Goal: Task Accomplishment & Management: Manage account settings

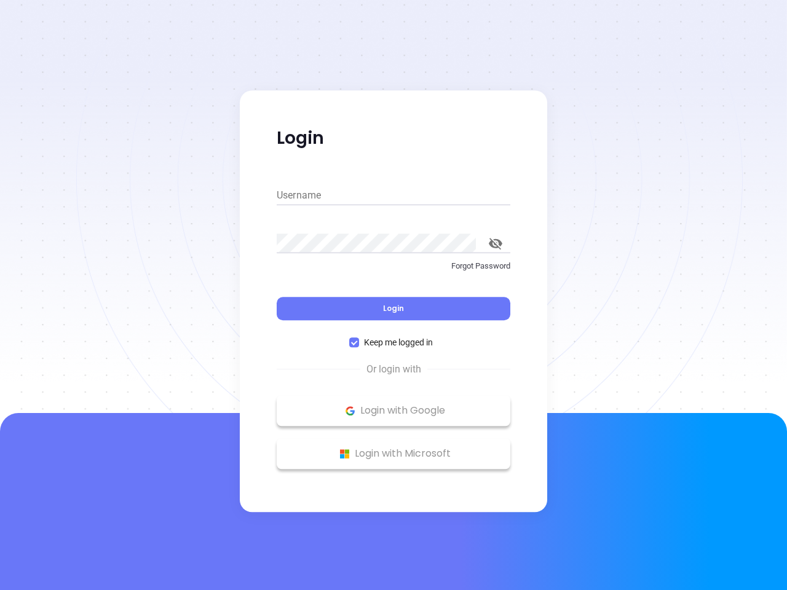
click at [394, 295] on div "Login" at bounding box center [394, 301] width 234 height 38
click at [394, 196] on input "Username" at bounding box center [394, 196] width 234 height 20
click at [496, 244] on icon "toggle password visibility" at bounding box center [496, 244] width 14 height 12
click at [394, 309] on span "Login" at bounding box center [393, 308] width 21 height 10
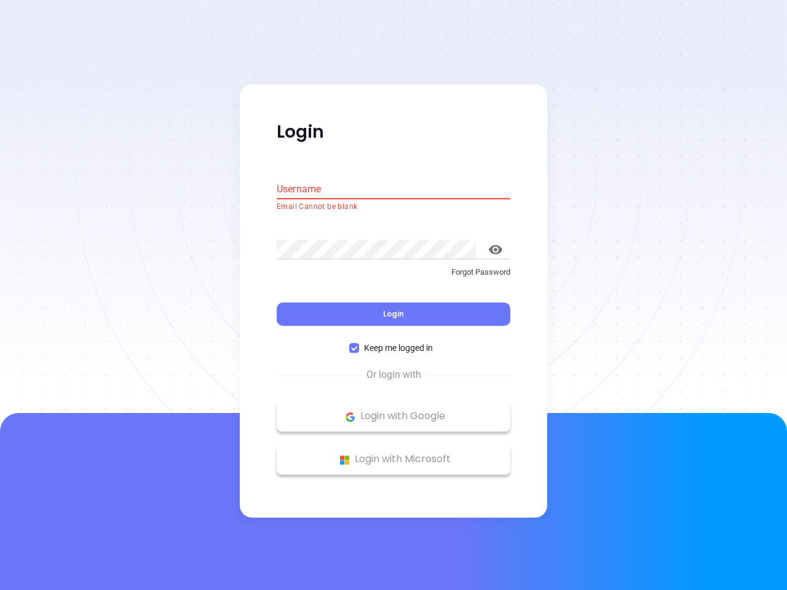
click at [394, 343] on span "Keep me logged in" at bounding box center [398, 349] width 79 height 14
click at [359, 344] on input "Keep me logged in" at bounding box center [354, 349] width 10 height 10
checkbox input "false"
click at [394, 411] on p "Login with Google" at bounding box center [393, 417] width 221 height 18
click at [394, 454] on p "Login with Microsoft" at bounding box center [393, 460] width 221 height 18
